Goal: Find specific page/section: Find specific page/section

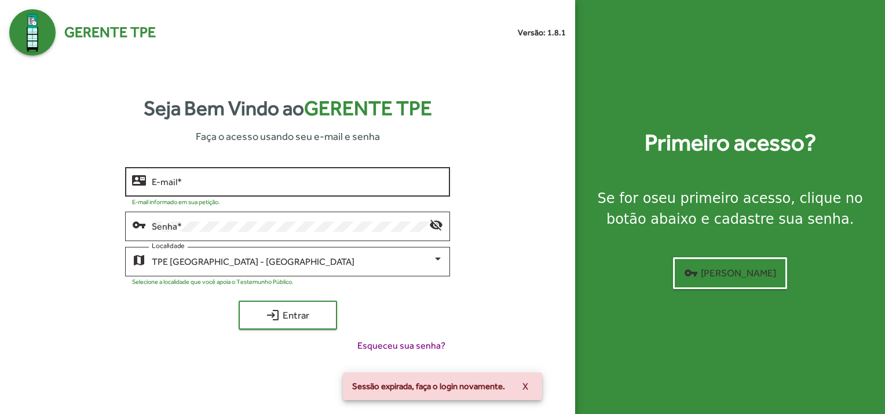
click at [185, 183] on input "E-mail *" at bounding box center [297, 182] width 291 height 10
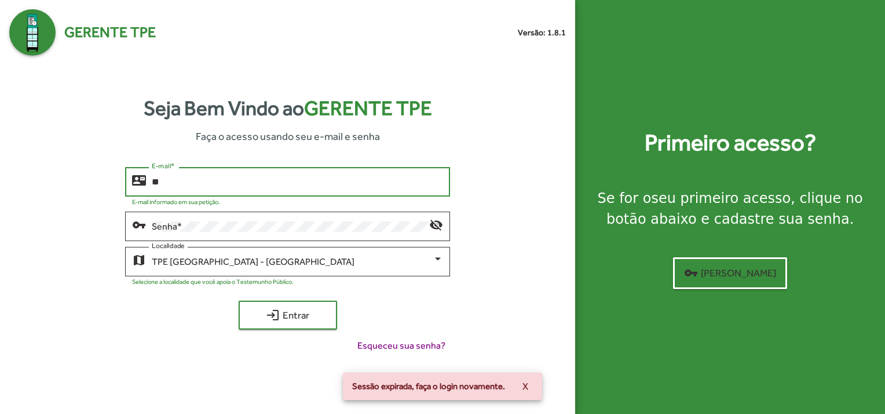
type input "*"
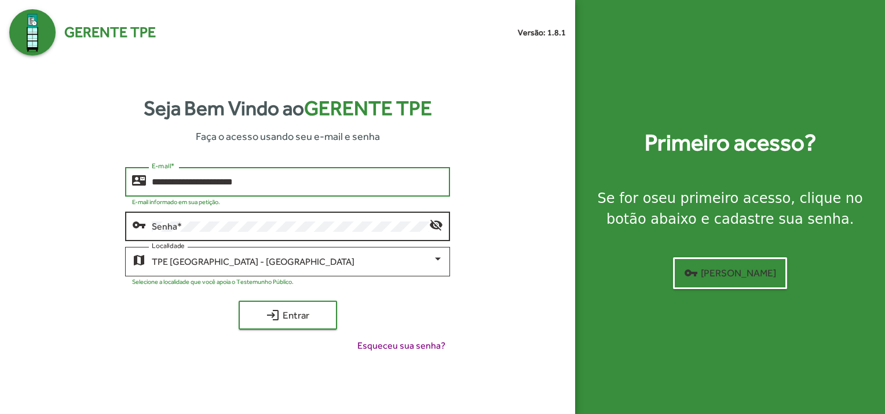
type input "**********"
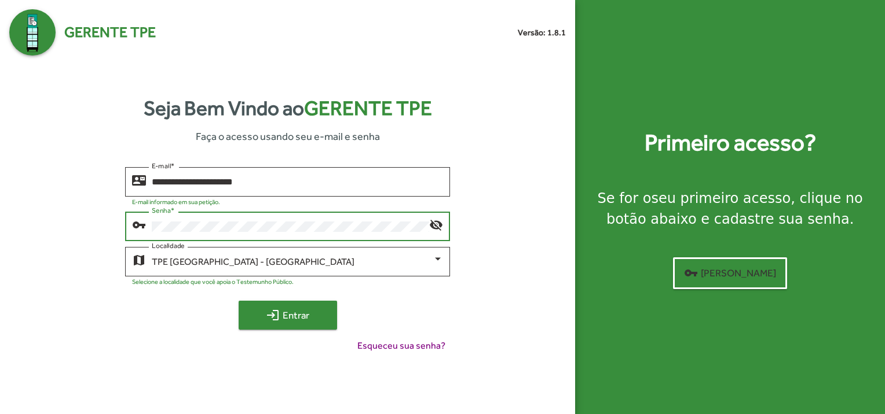
click at [276, 316] on mat-icon "login" at bounding box center [273, 316] width 14 height 14
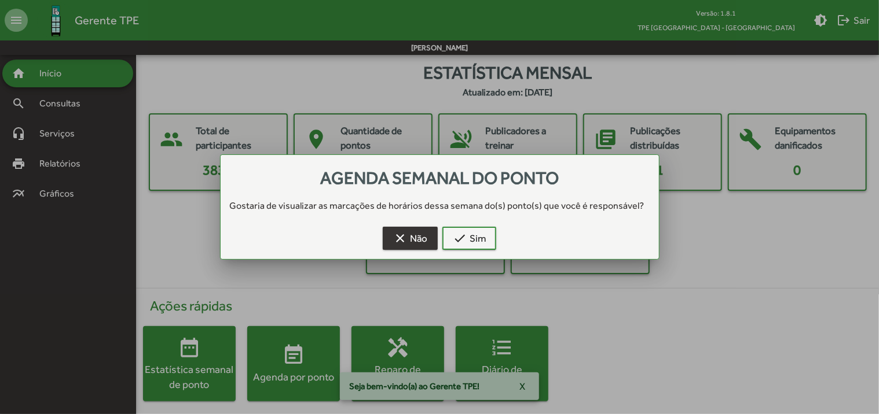
click at [419, 243] on span "clear Não" at bounding box center [410, 238] width 34 height 21
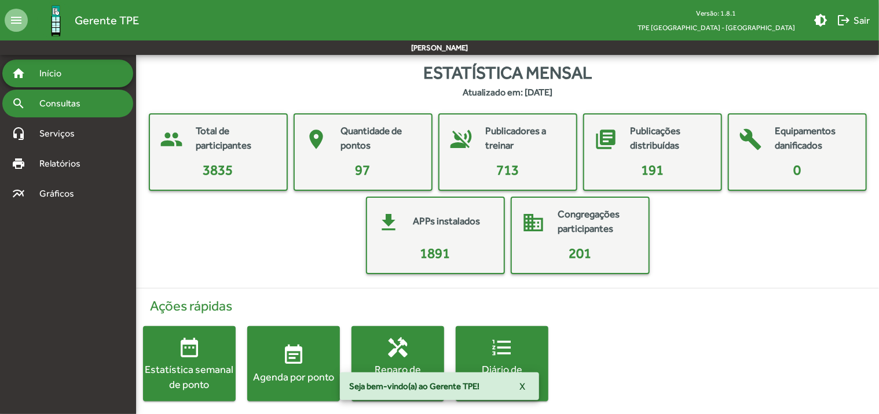
click at [74, 107] on span "Consultas" at bounding box center [63, 104] width 63 height 14
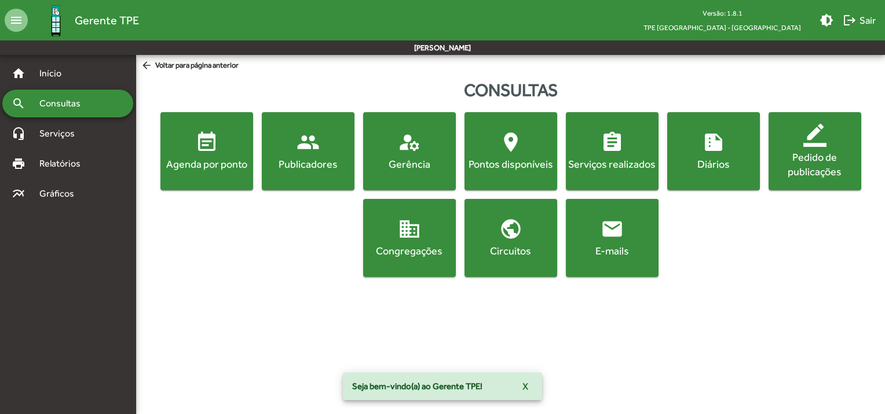
click at [225, 162] on div "Agenda por ponto" at bounding box center [207, 164] width 88 height 14
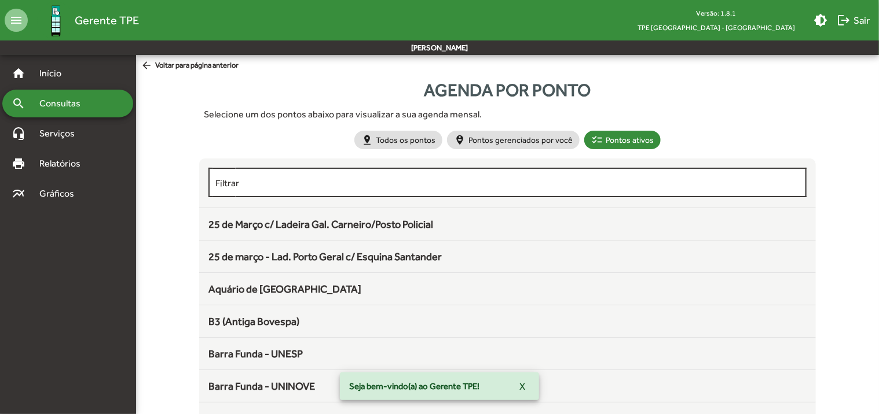
click at [354, 185] on input "Filtrar" at bounding box center [507, 183] width 584 height 10
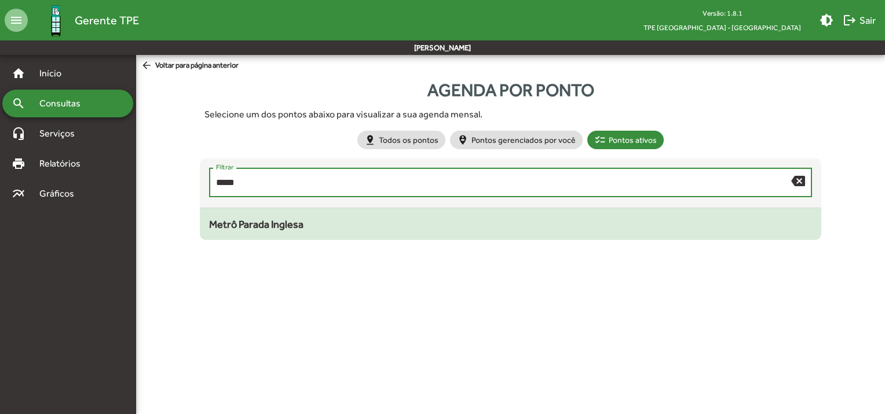
type input "*****"
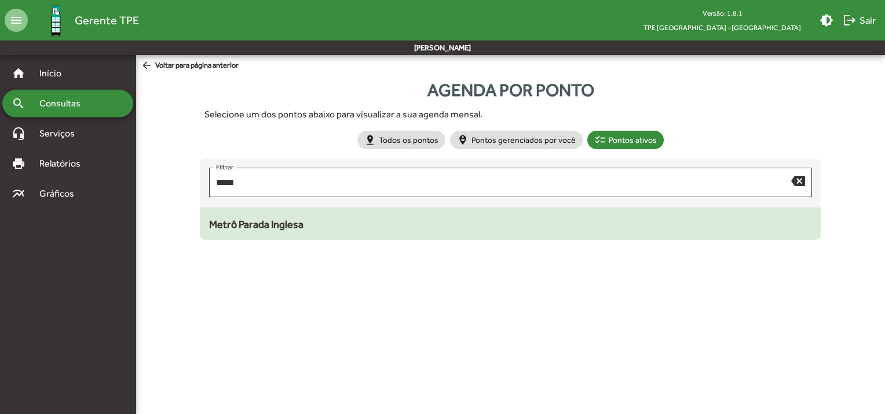
click at [329, 220] on div "Metrô Parada Inglesa" at bounding box center [510, 225] width 603 height 16
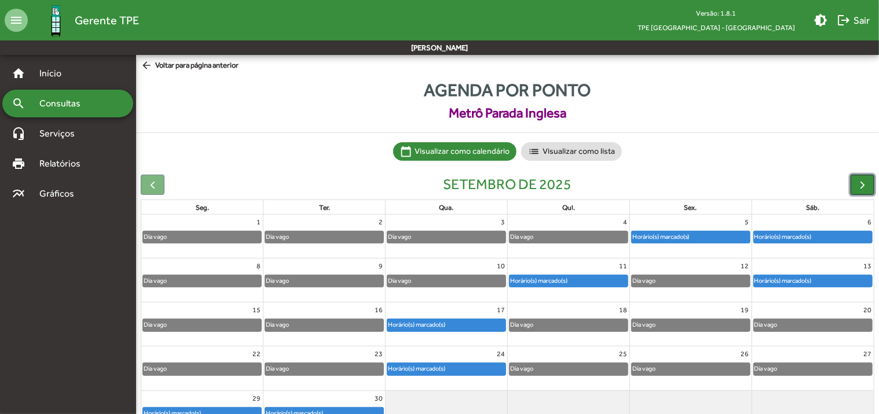
click at [864, 189] on span "button" at bounding box center [862, 185] width 12 height 12
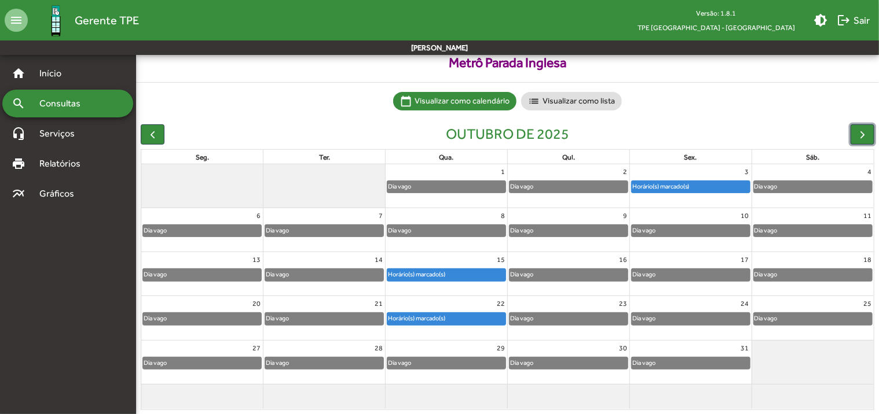
scroll to position [50, 0]
